Goal: Find specific fact: Find specific fact

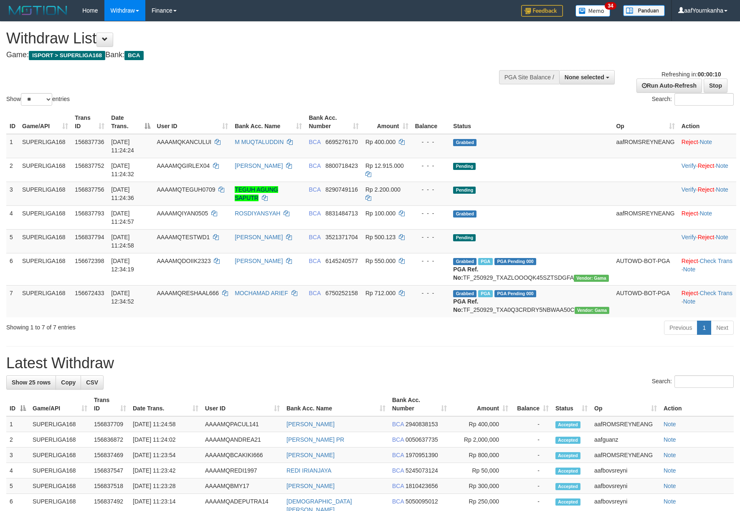
select select
select select "**"
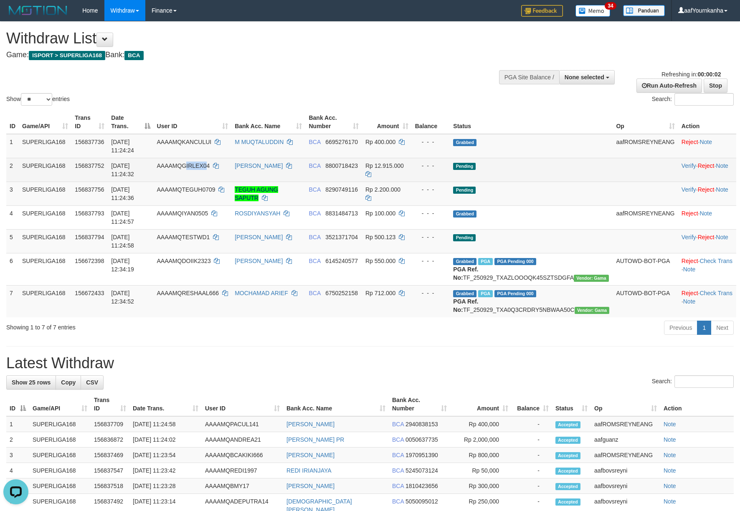
copy span "IRLEX0"
copy td "IRLEX04"
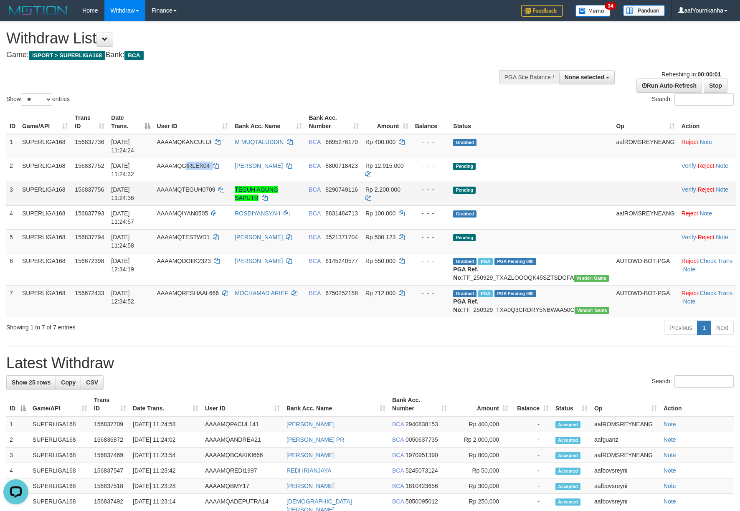
drag, startPoint x: 203, startPoint y: 157, endPoint x: 209, endPoint y: 166, distance: 10.9
click at [232, 160] on td "AAAAMQGIRLEX04" at bounding box center [193, 170] width 78 height 24
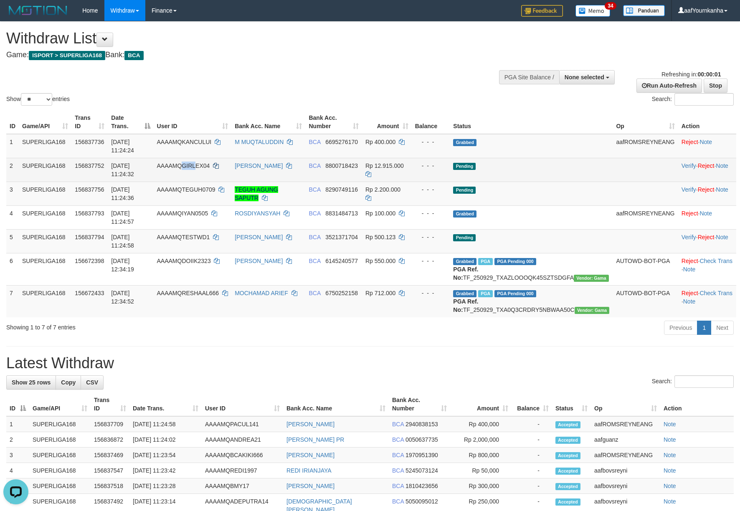
copy span "GIRL"
copy td "GIRLEX04"
drag, startPoint x: 201, startPoint y: 160, endPoint x: 243, endPoint y: 158, distance: 41.8
click at [232, 158] on td "AAAAMQGIRLEX04" at bounding box center [193, 170] width 78 height 24
